Goal: Check status: Check status

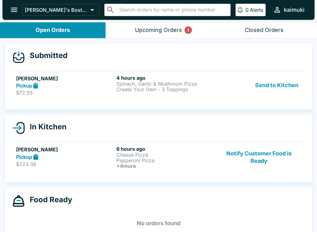
click at [173, 32] on div "Upcoming Orders 1" at bounding box center [158, 30] width 47 height 7
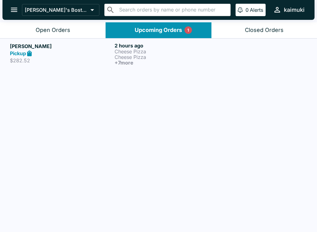
click at [157, 62] on h6 "+ 7 more" at bounding box center [166, 63] width 102 height 6
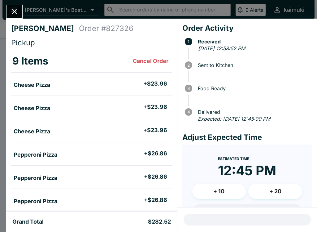
click at [17, 6] on button "Close" at bounding box center [15, 11] width 16 height 13
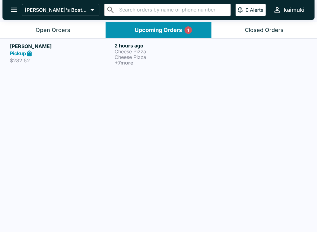
click at [101, 64] on div "[PERSON_NAME] Pickup $282.52" at bounding box center [61, 53] width 102 height 23
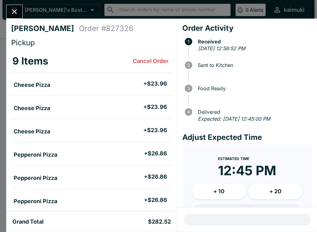
click at [15, 12] on icon "Close" at bounding box center [14, 11] width 5 height 5
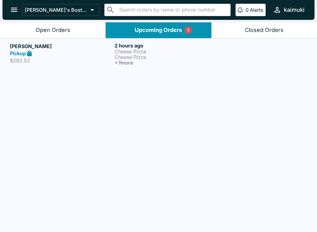
click at [47, 34] on button "Open Orders" at bounding box center [53, 30] width 106 height 16
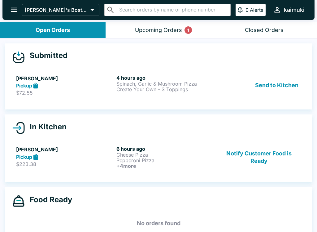
click at [180, 90] on p "Create Your Own - 3 Toppings" at bounding box center [166, 89] width 98 height 6
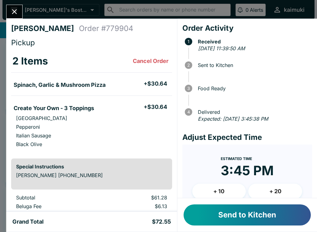
click at [22, 11] on button "Close" at bounding box center [15, 11] width 16 height 13
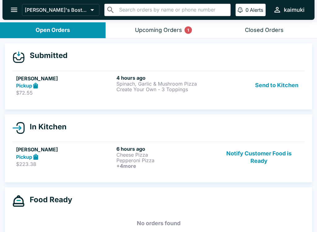
click at [149, 157] on p "Cheese Pizza" at bounding box center [166, 155] width 98 height 6
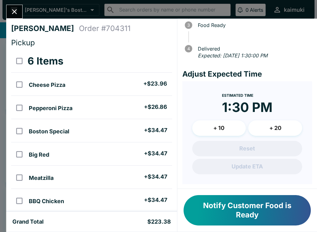
scroll to position [63, 0]
click at [16, 8] on icon "Close" at bounding box center [14, 11] width 8 height 8
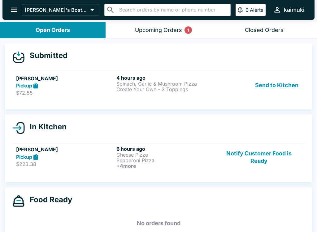
click at [175, 162] on p "Pepperoni Pizza" at bounding box center [166, 160] width 98 height 6
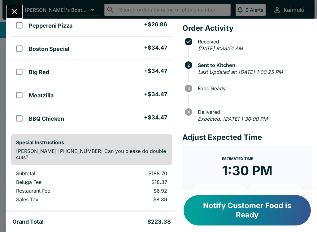
click at [4, 193] on div "[PERSON_NAME] Order # 704311 Pickup 6 Items Cheese Pizza + $23.96 Pepperoni Piz…" at bounding box center [158, 116] width 317 height 232
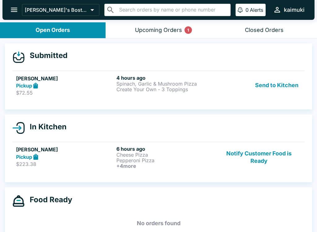
click at [117, 88] on p "Create Your Own - 3 Toppings" at bounding box center [166, 89] width 98 height 6
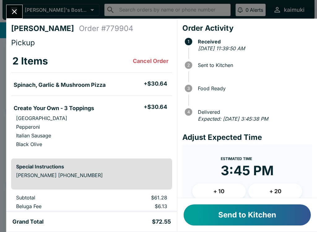
click at [218, 188] on button "+ 10" at bounding box center [220, 191] width 54 height 15
click at [230, 213] on button "Send to Kitchen" at bounding box center [247, 214] width 127 height 21
